Goal: Information Seeking & Learning: Understand process/instructions

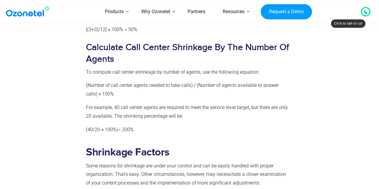
scroll to position [1138, 0]
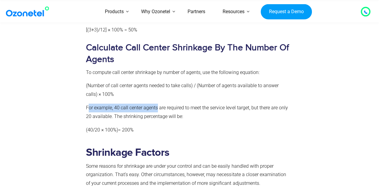
drag, startPoint x: 87, startPoint y: 91, endPoint x: 157, endPoint y: 92, distance: 70.1
click at [157, 105] on span "For example, 40 call center agents are required to meet the service level targe…" at bounding box center [186, 112] width 201 height 14
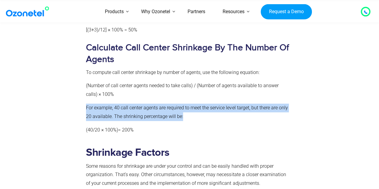
click at [157, 105] on span "For example, 40 call center agents are required to meet the service level targe…" at bounding box center [186, 112] width 201 height 14
drag, startPoint x: 223, startPoint y: 67, endPoint x: 223, endPoint y: -36, distance: 103.6
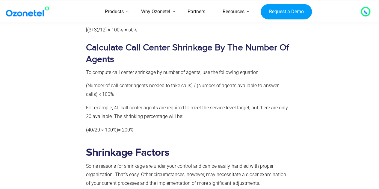
drag, startPoint x: 223, startPoint y: -36, endPoint x: 158, endPoint y: 128, distance: 176.4
click at [158, 128] on div "Shrinkage Factors Some reasons for shrinkage are under your control and can be …" at bounding box center [188, 180] width 204 height 111
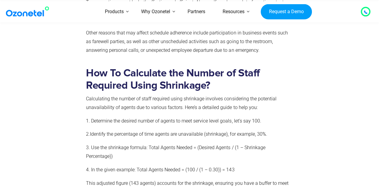
scroll to position [1930, 0]
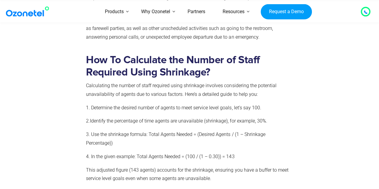
click at [113, 105] on span "1. Determine the desired number of agents to meet service level goals, let’s sa…" at bounding box center [173, 108] width 175 height 6
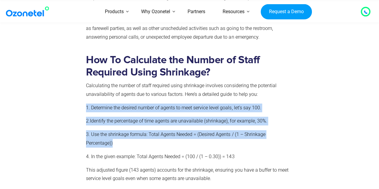
drag, startPoint x: 113, startPoint y: 90, endPoint x: 141, endPoint y: 109, distance: 34.2
click at [141, 109] on div "How To Calculate the Number of Staff Required Using Shrinkage? Calculating the …" at bounding box center [188, 118] width 204 height 129
click at [123, 118] on span "Identify the percentage of time agents are unavailable (shrinkage), for example…" at bounding box center [178, 121] width 177 height 6
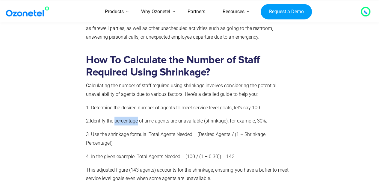
click at [123, 118] on span "Identify the percentage of time agents are unavailable (shrinkage), for example…" at bounding box center [178, 121] width 177 height 6
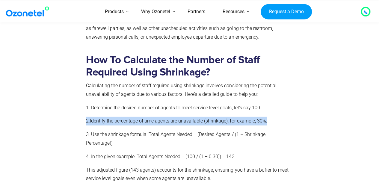
click at [123, 118] on span "Identify the percentage of time agents are unavailable (shrinkage), for example…" at bounding box center [178, 121] width 177 height 6
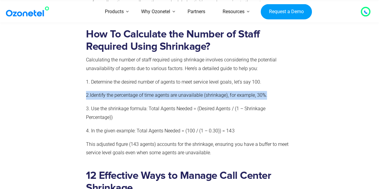
scroll to position [1957, 0]
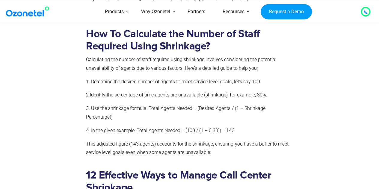
click at [156, 105] on span "3. Use the shrinkage formula: Total Agents Needed = (Desired Agents / (1 – Shri…" at bounding box center [175, 112] width 179 height 14
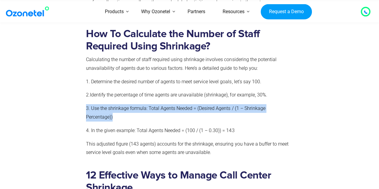
click at [156, 105] on span "3. Use the shrinkage formula: Total Agents Needed = (Desired Agents / (1 – Shri…" at bounding box center [175, 112] width 179 height 14
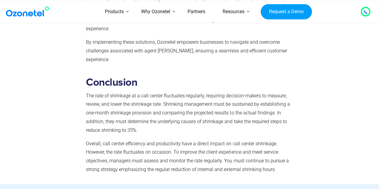
scroll to position [3425, 0]
